Goal: Book appointment/travel/reservation

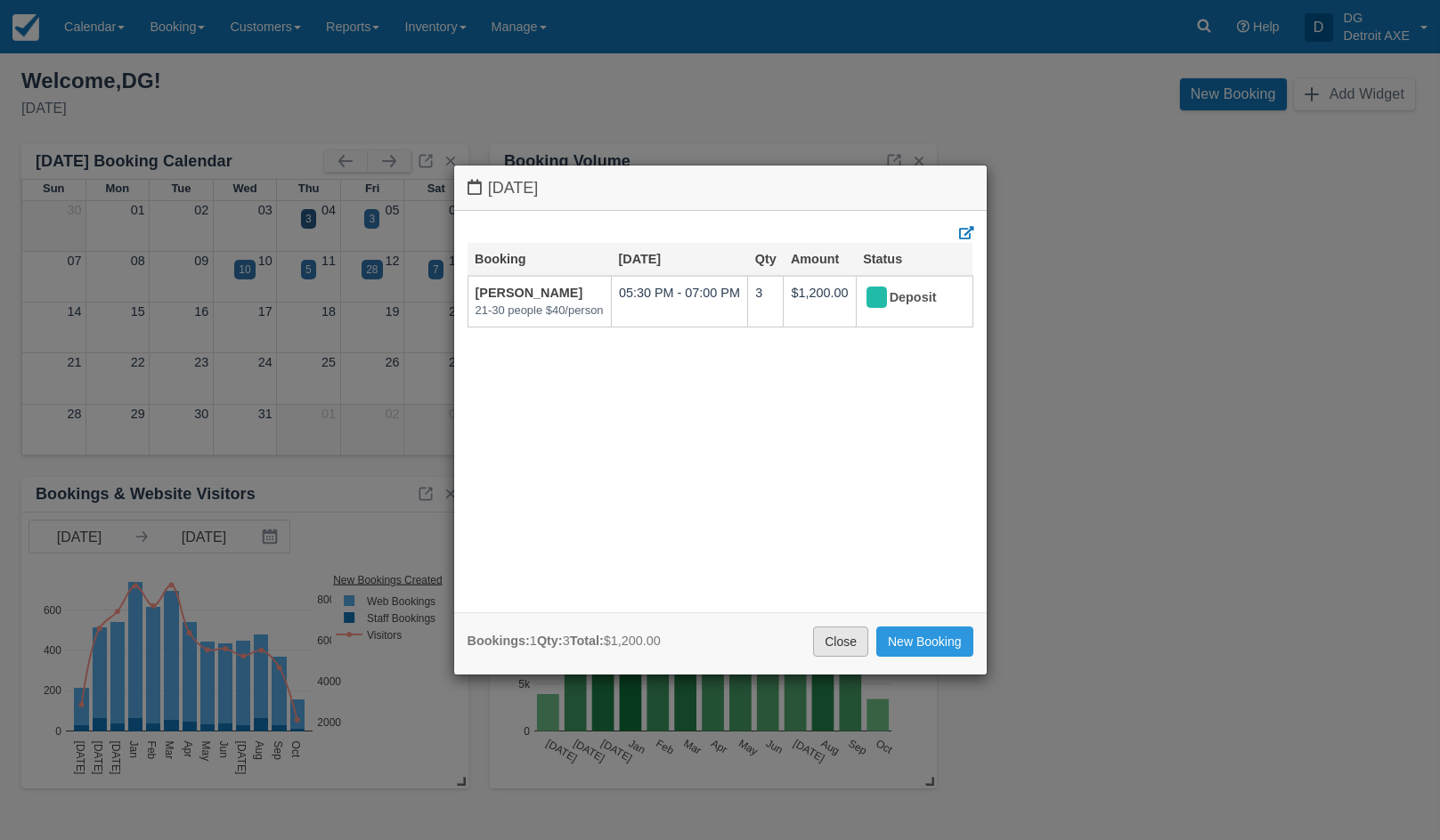
drag, startPoint x: 834, startPoint y: 640, endPoint x: 807, endPoint y: 621, distance: 33.0
click at [834, 639] on link "Close" at bounding box center [840, 641] width 55 height 30
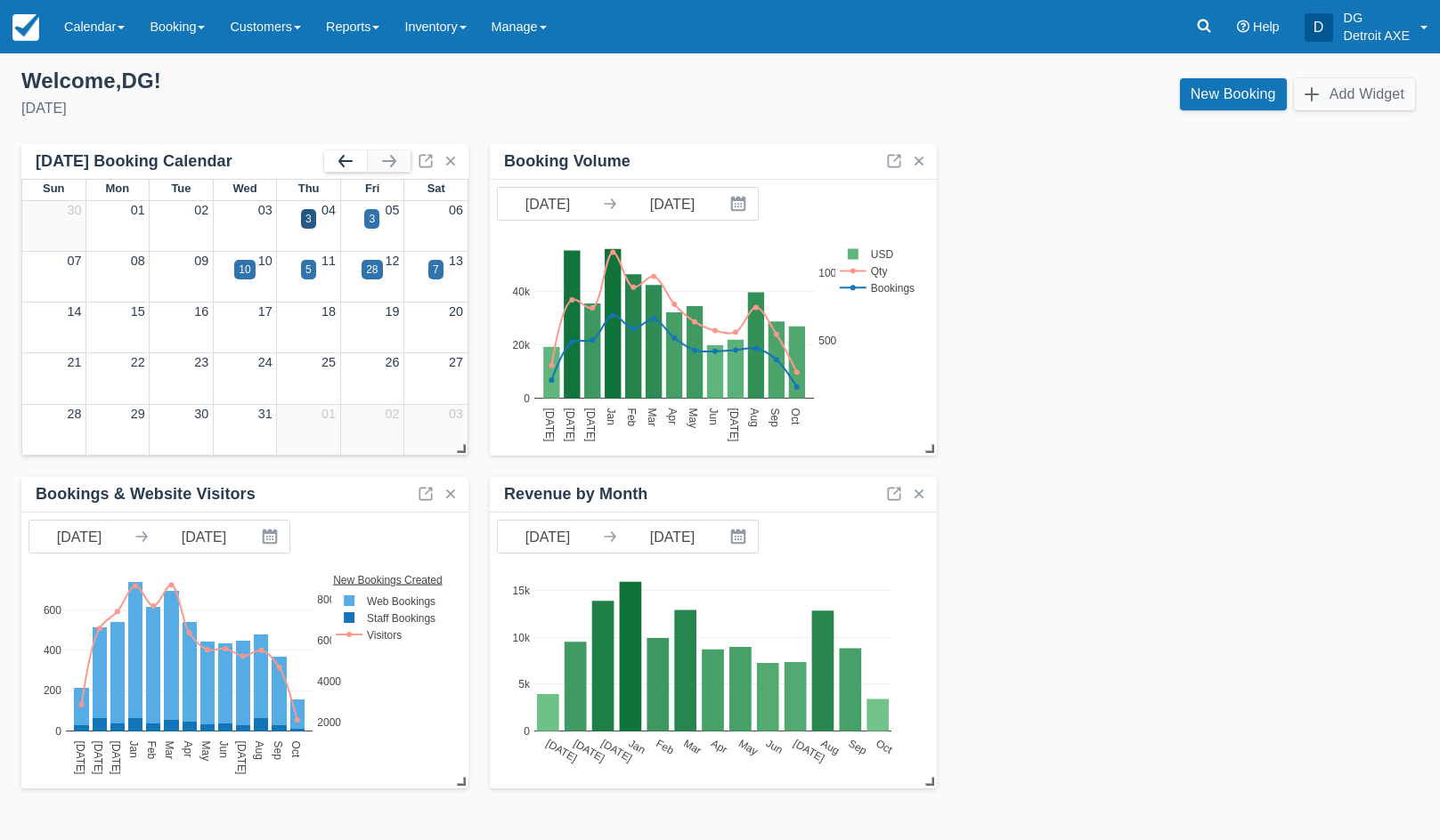
click at [338, 157] on button "button" at bounding box center [346, 162] width 43 height 22
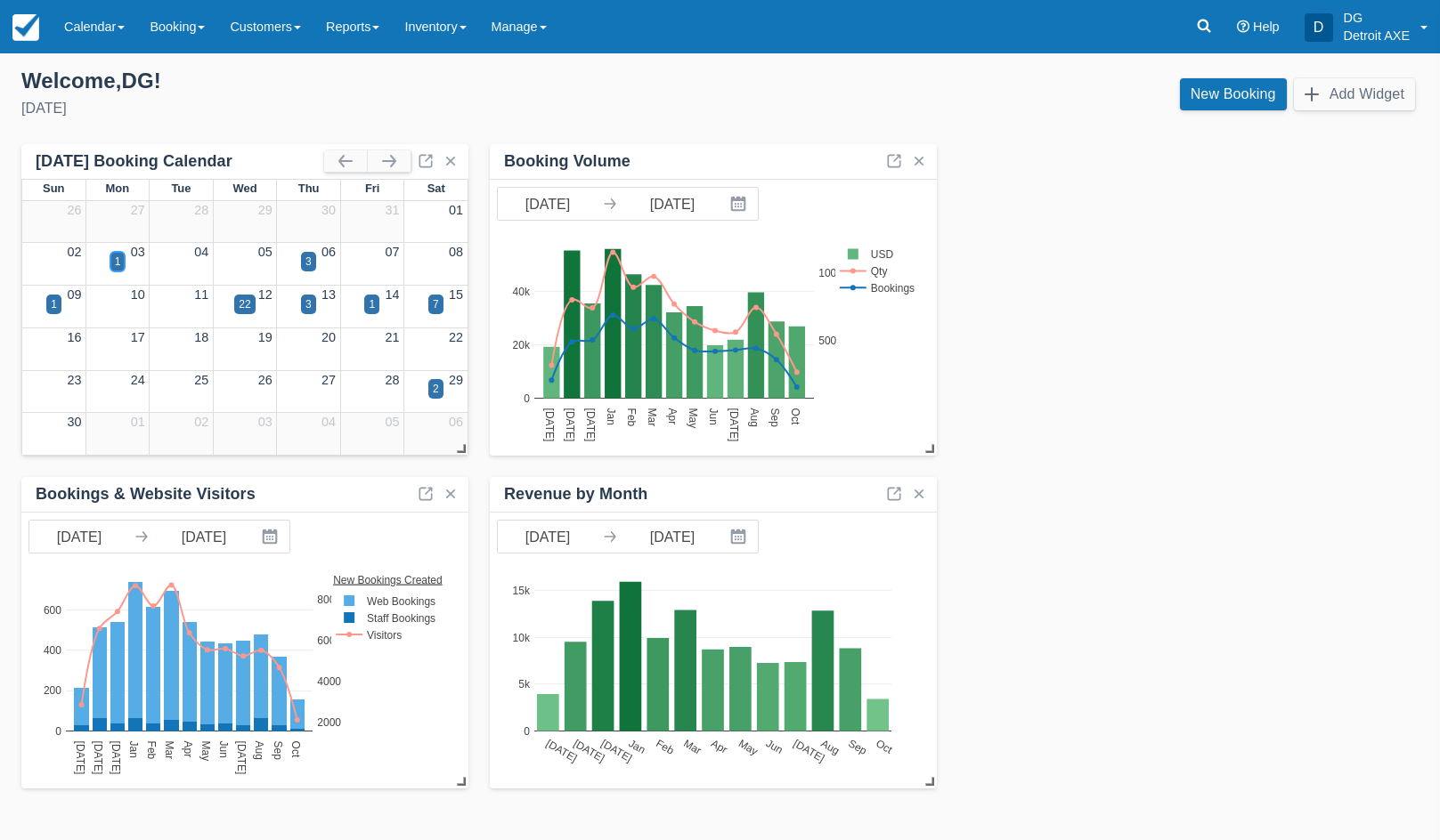
click at [122, 260] on div "1" at bounding box center [118, 261] width 15 height 20
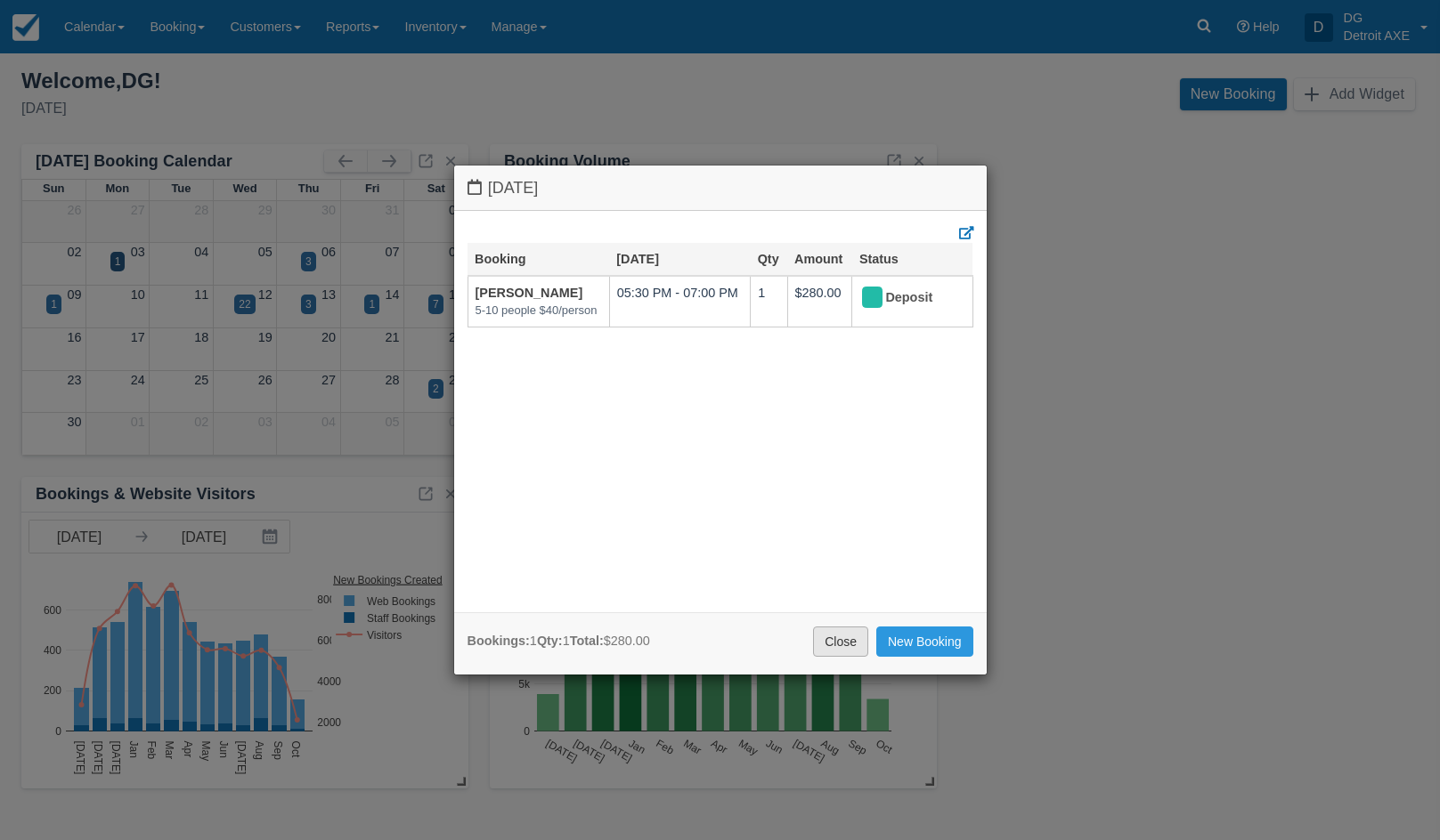
click at [863, 642] on link "Close" at bounding box center [840, 641] width 55 height 30
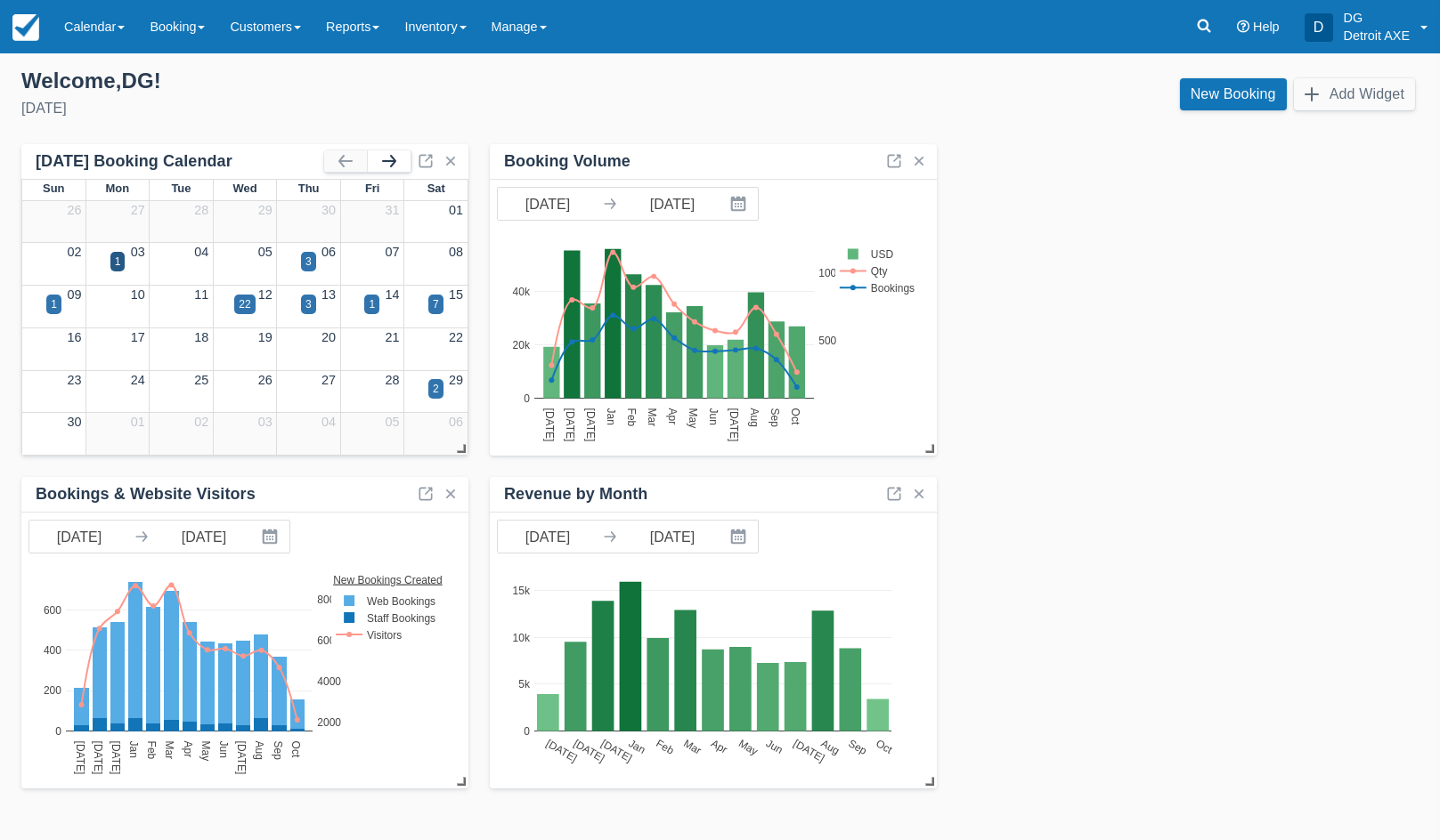
click at [396, 152] on button "button" at bounding box center [390, 162] width 43 height 22
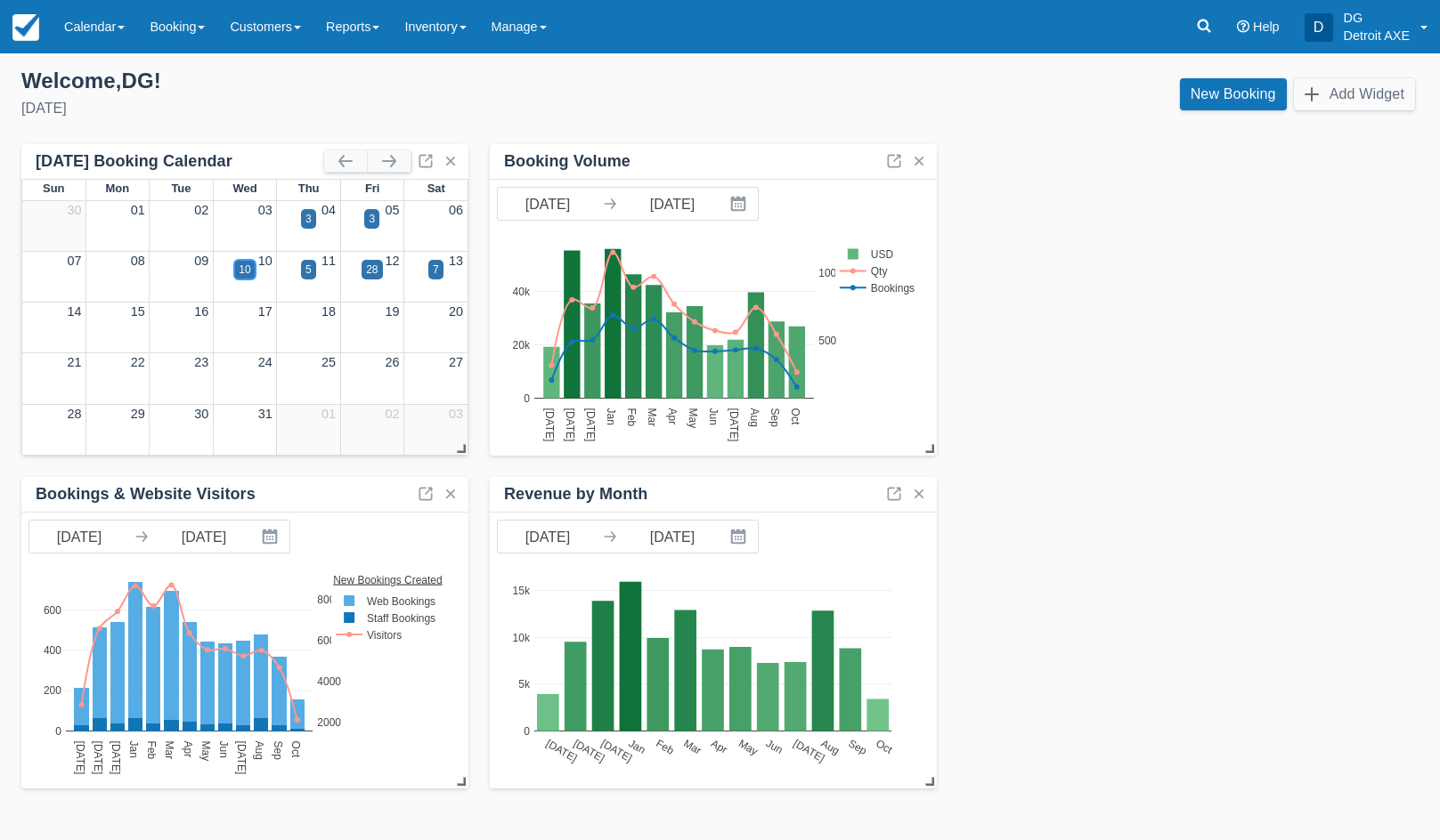
click at [246, 268] on div "10" at bounding box center [245, 269] width 12 height 16
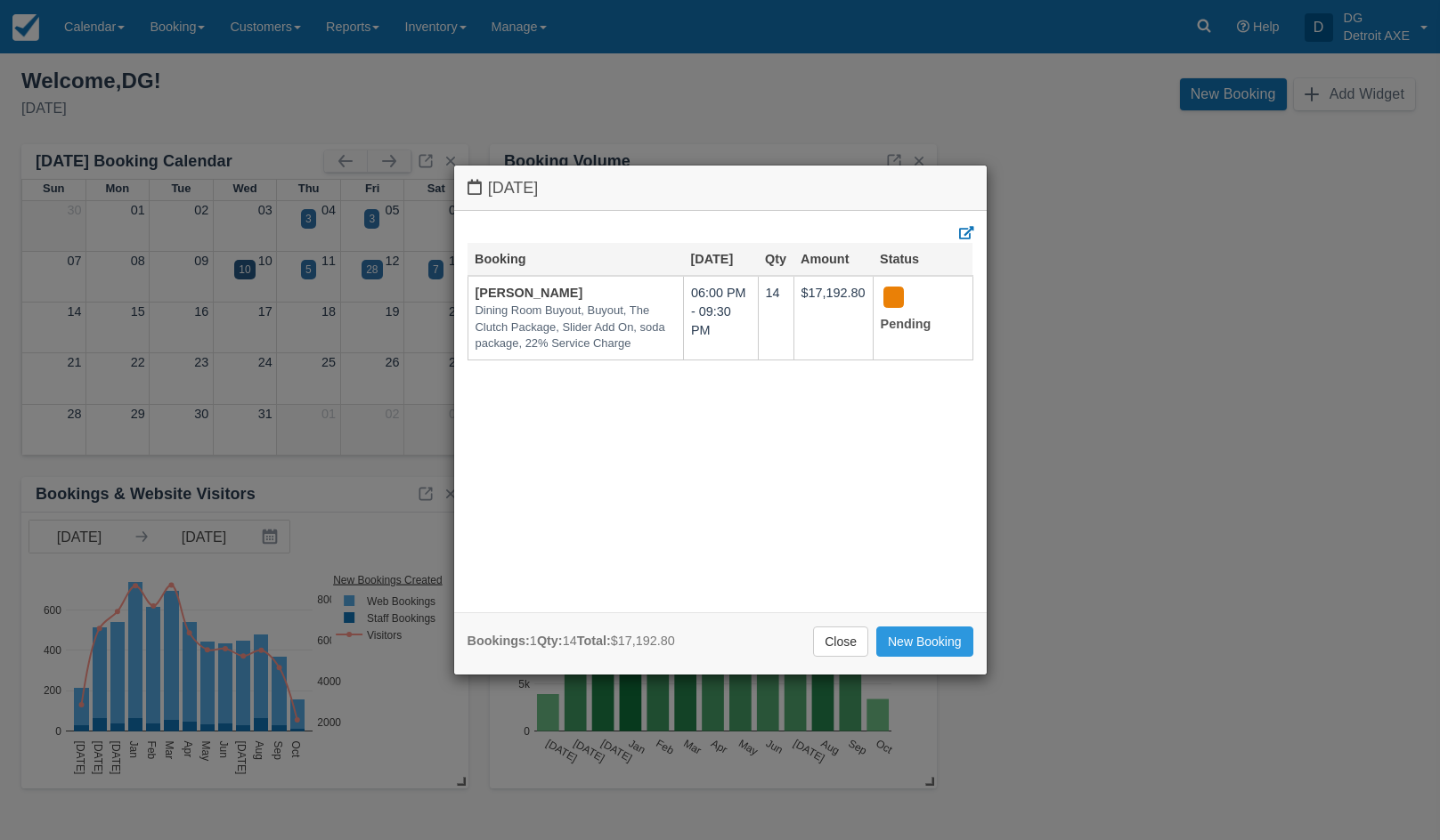
drag, startPoint x: 856, startPoint y: 637, endPoint x: 539, endPoint y: 450, distance: 368.0
click at [855, 636] on link "Close" at bounding box center [840, 641] width 55 height 30
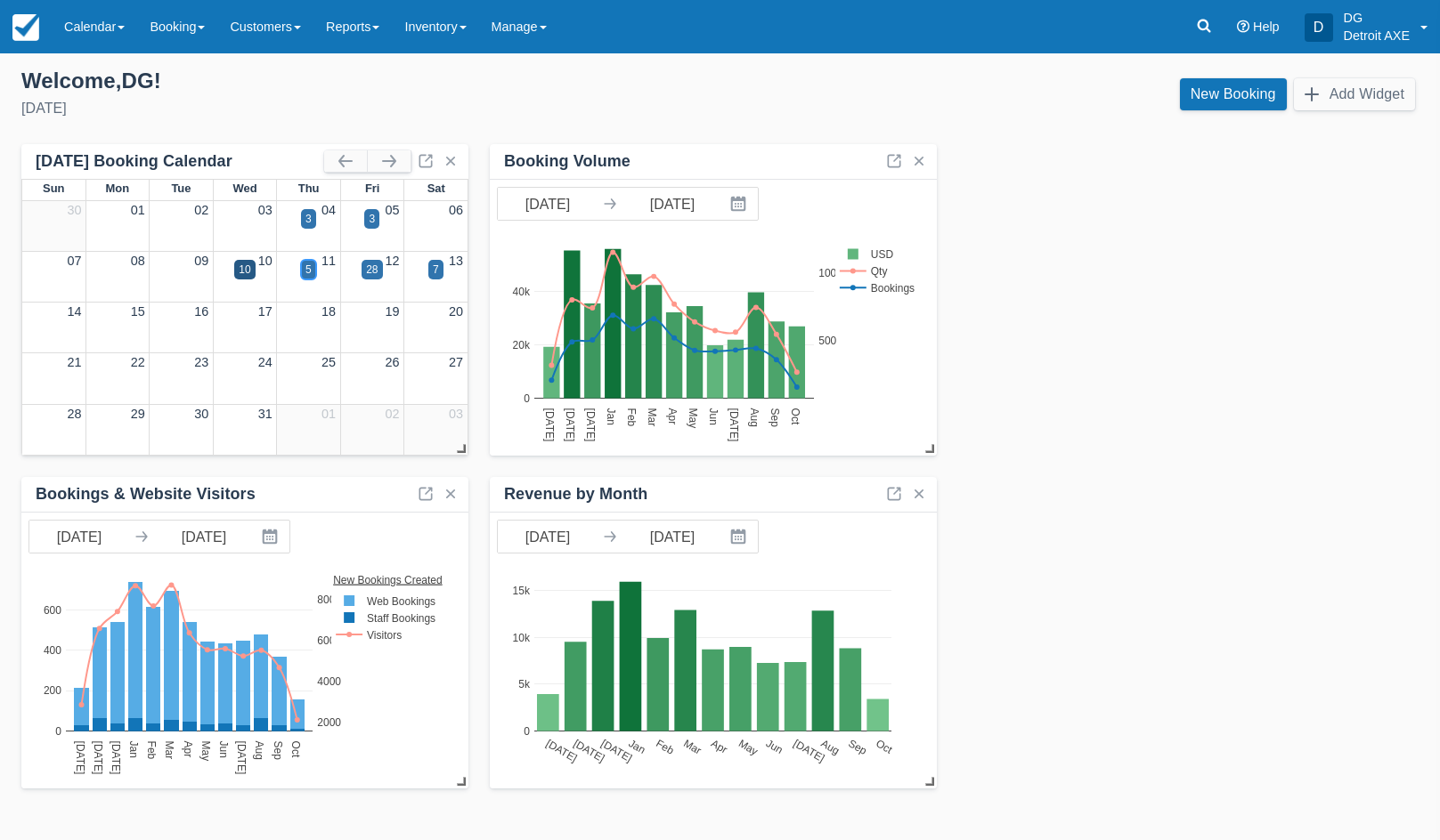
click at [312, 271] on div "5" at bounding box center [308, 269] width 15 height 20
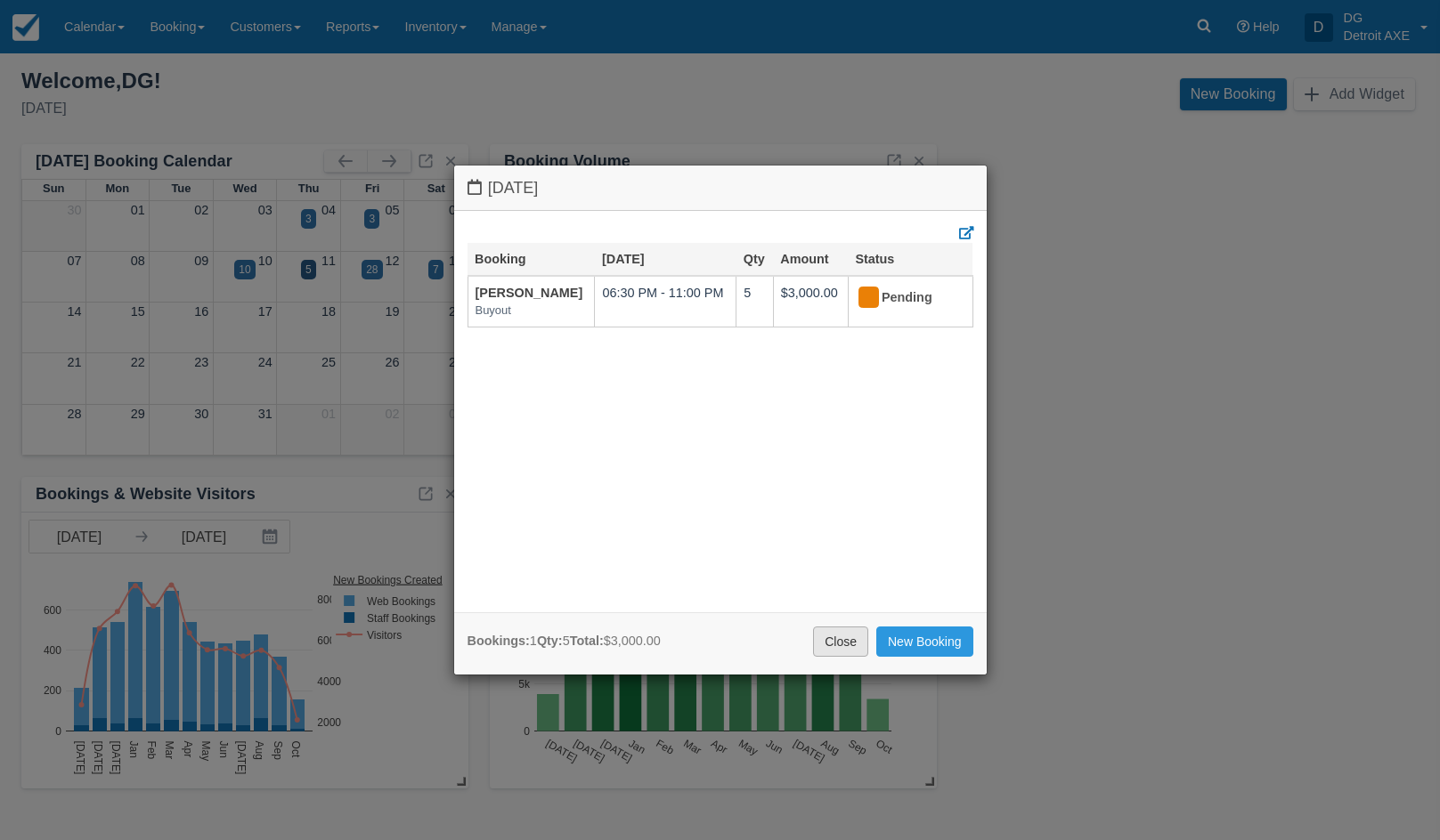
drag, startPoint x: 853, startPoint y: 632, endPoint x: 844, endPoint y: 620, distance: 15.0
click at [854, 632] on link "Close" at bounding box center [840, 641] width 55 height 30
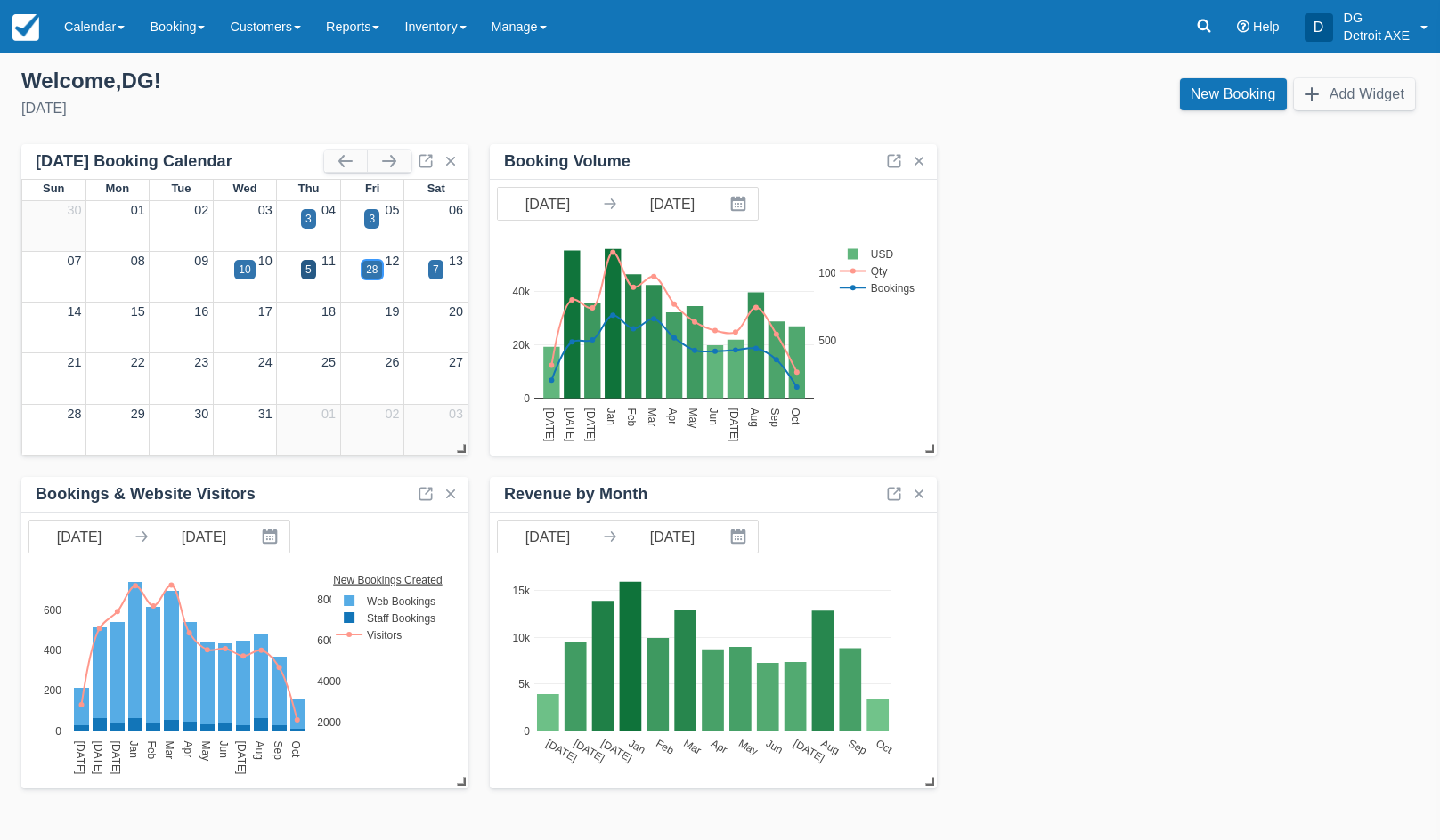
click at [374, 273] on div "28" at bounding box center [372, 269] width 12 height 16
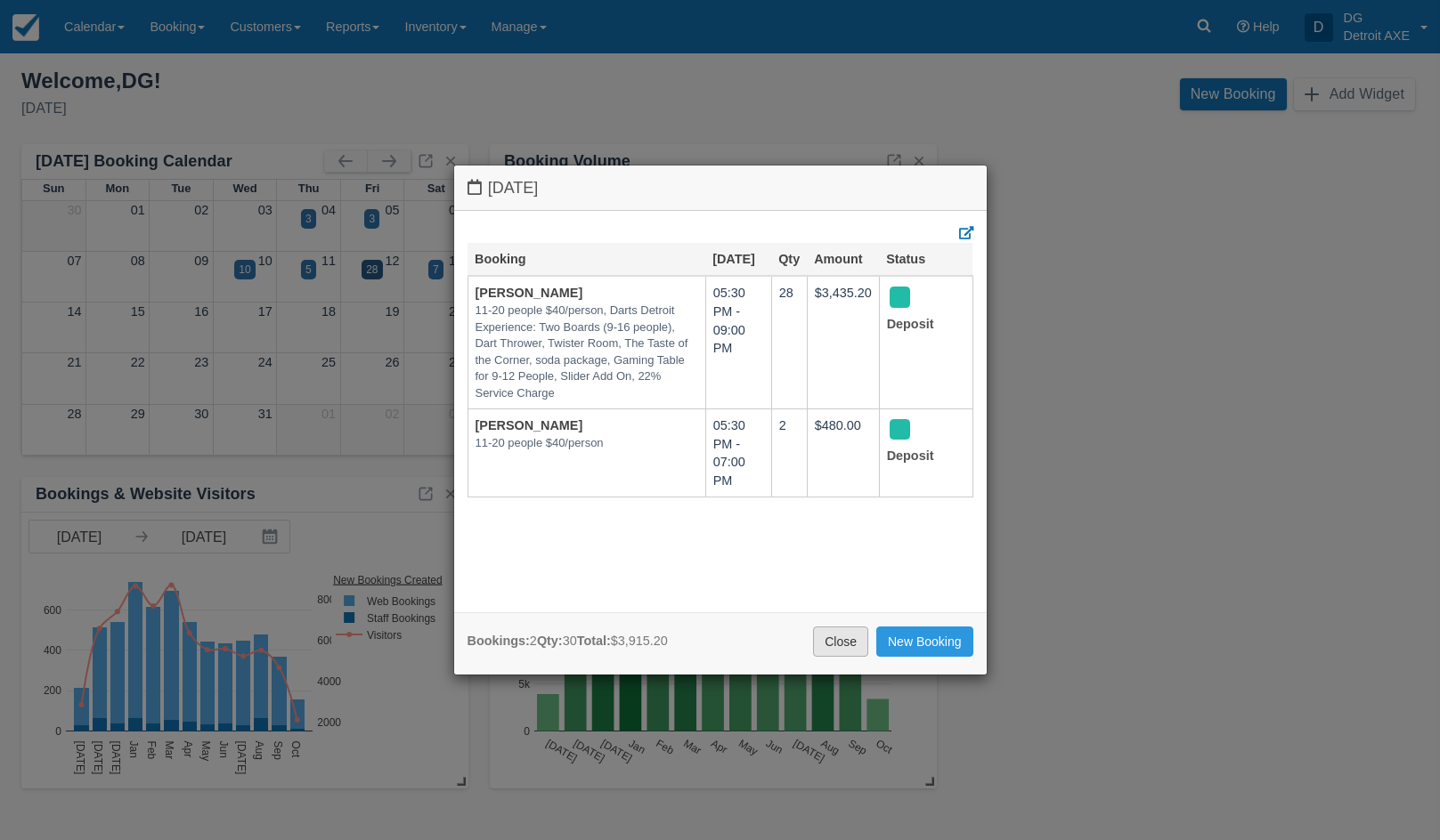
drag, startPoint x: 840, startPoint y: 644, endPoint x: 839, endPoint y: 633, distance: 11.0
click at [840, 638] on link "Close" at bounding box center [840, 641] width 55 height 30
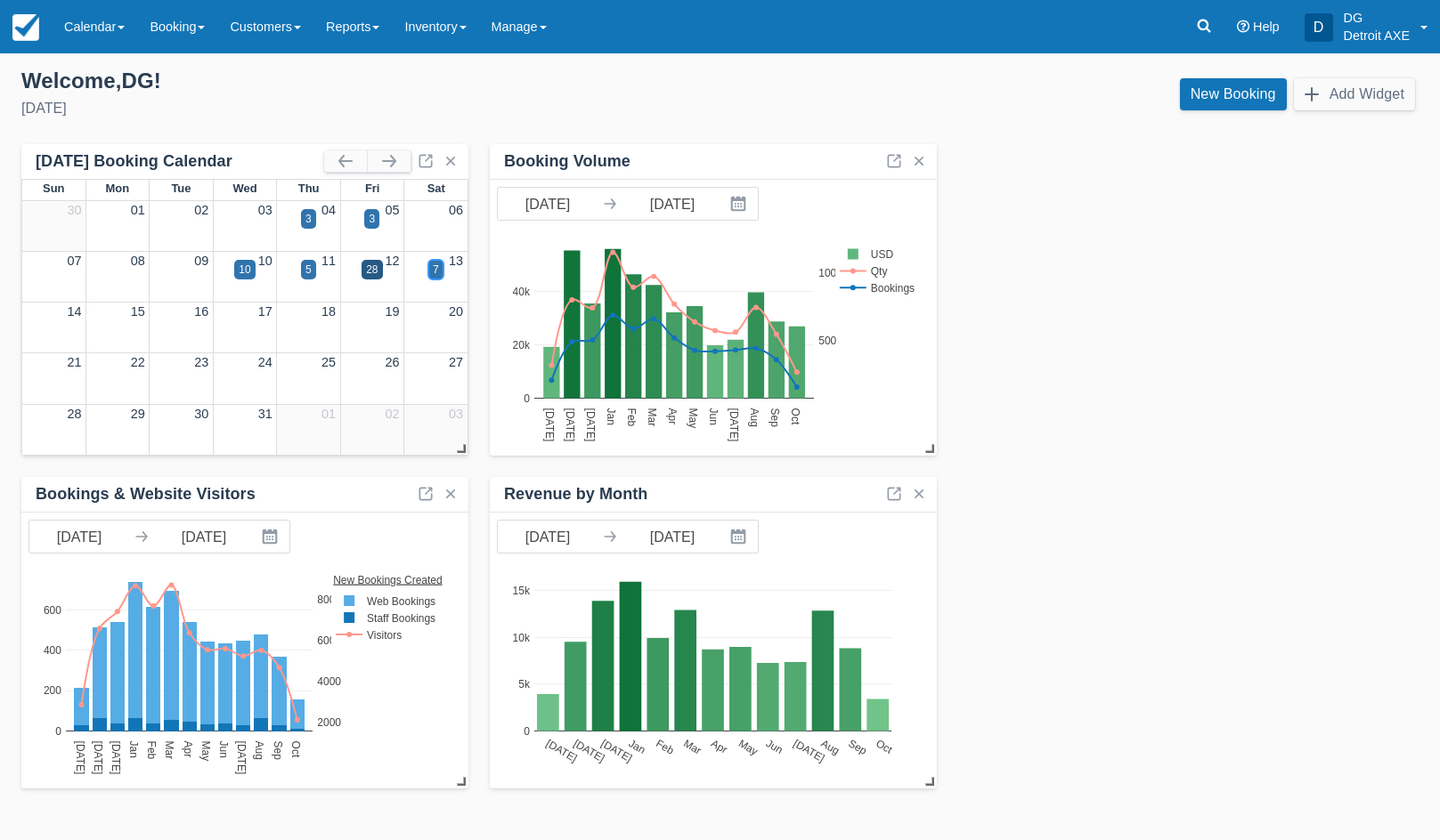
click at [438, 267] on div "7" at bounding box center [436, 269] width 6 height 16
